Goal: Complete application form

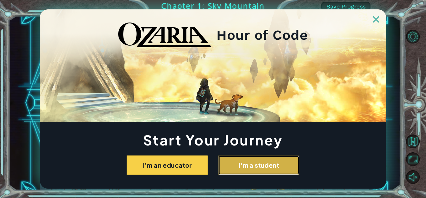
click at [279, 157] on button "I'm a student" at bounding box center [258, 164] width 81 height 19
click at [276, 161] on button "I'm a student" at bounding box center [258, 164] width 81 height 19
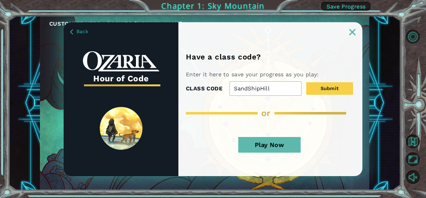
type input "SandShipHill"
click at [337, 96] on div "Have a class code? Enter it here to save your progress as you play: CLASS CODE …" at bounding box center [271, 113] width 184 height 123
click at [334, 89] on button "Submit" at bounding box center [329, 88] width 47 height 12
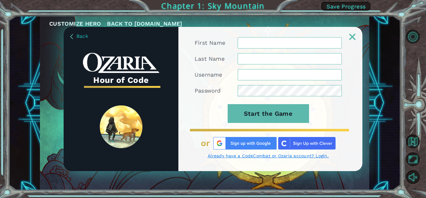
click at [271, 39] on input "First Name" at bounding box center [290, 42] width 104 height 11
click at [270, 42] on input "First Name" at bounding box center [290, 42] width 104 height 11
click at [259, 44] on input "First Name" at bounding box center [290, 42] width 104 height 11
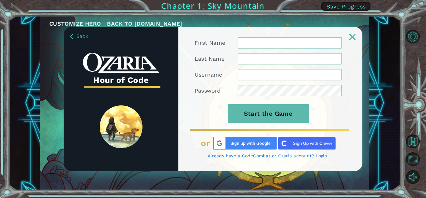
click at [259, 44] on input "First Name" at bounding box center [290, 42] width 104 height 11
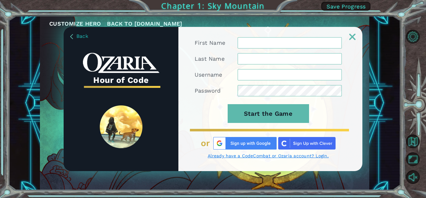
click at [259, 44] on input "First Name" at bounding box center [290, 42] width 104 height 11
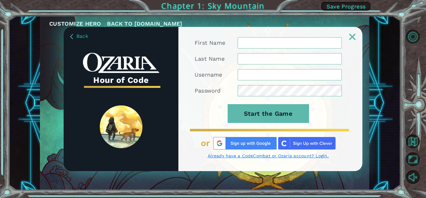
click at [259, 44] on input "First Name" at bounding box center [290, 42] width 104 height 11
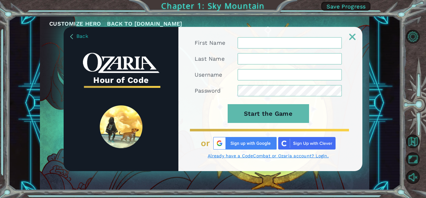
click at [259, 44] on input "First Name" at bounding box center [290, 42] width 104 height 11
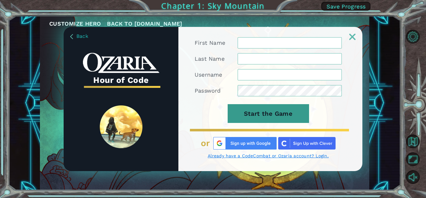
click at [270, 113] on button "Start the Game" at bounding box center [268, 113] width 81 height 19
click at [259, 112] on button "Start the Game" at bounding box center [268, 113] width 81 height 19
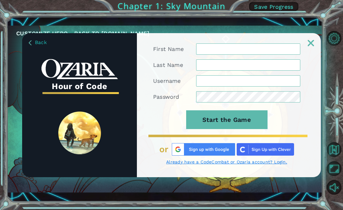
click at [281, 163] on link "Already have a CodeCombat or Ozaria account? Login." at bounding box center [226, 162] width 147 height 6
click at [258, 157] on div "First Name Last Name Username Password Start the Game or Already have a CodeCom…" at bounding box center [229, 110] width 184 height 134
